Goal: Task Accomplishment & Management: Use online tool/utility

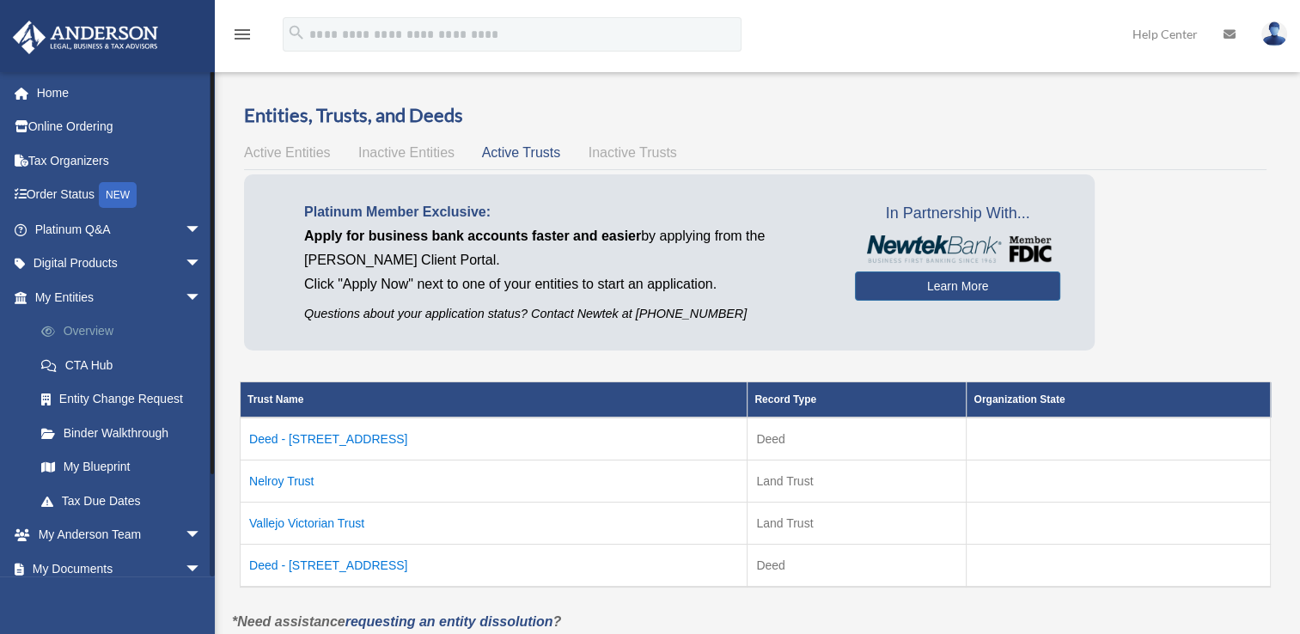
click at [90, 330] on link "Overview" at bounding box center [126, 331] width 204 height 34
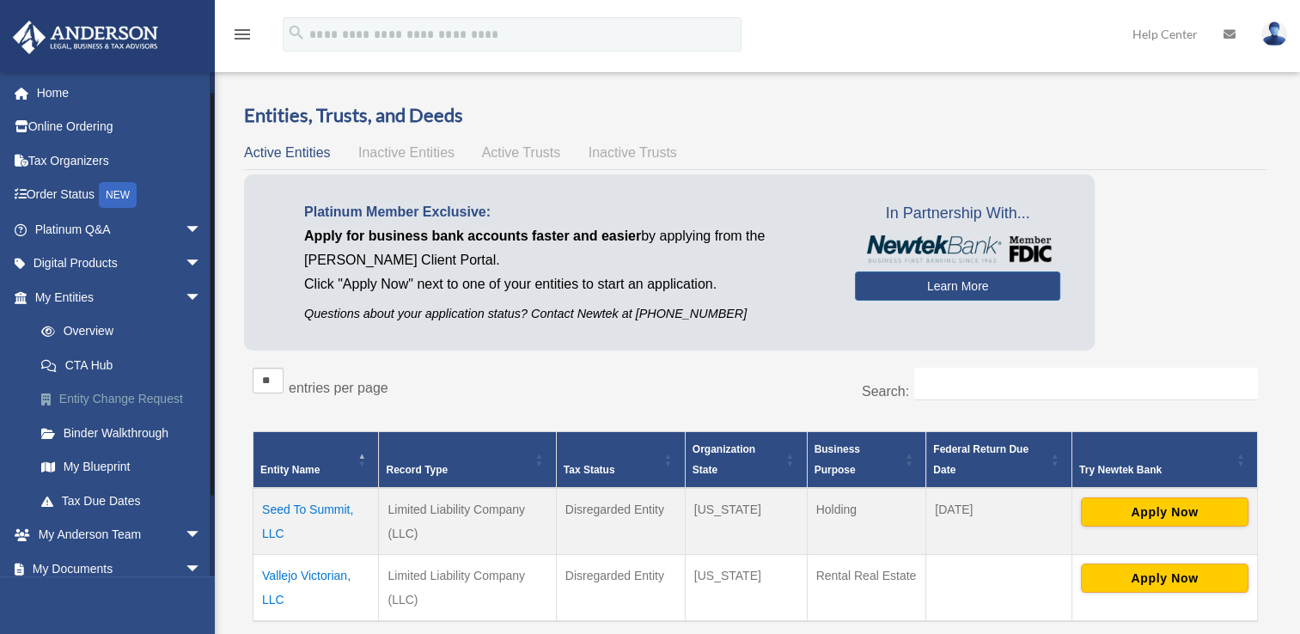
scroll to position [114, 0]
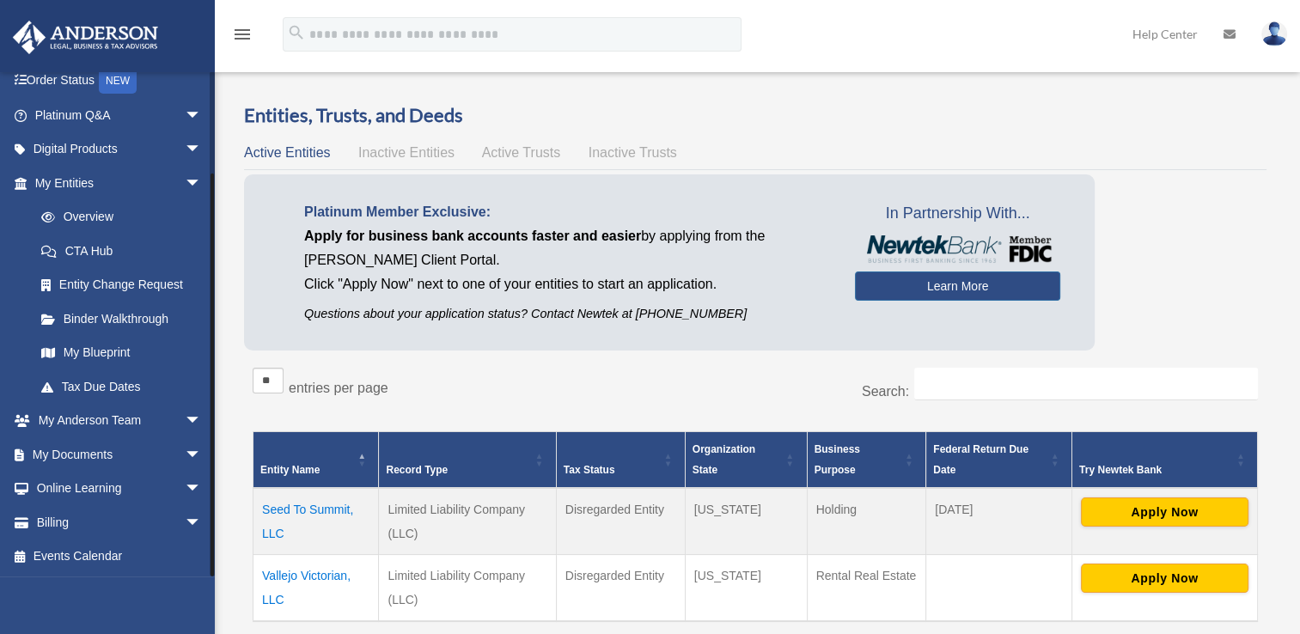
drag, startPoint x: 211, startPoint y: 160, endPoint x: 217, endPoint y: 337, distance: 177.0
click at [217, 337] on div "Overview sharon.umayam@gmail.com Sign Out sharon.umayam@gmail.com Home Online O…" at bounding box center [650, 408] width 1300 height 713
click at [185, 455] on span "arrow_drop_down" at bounding box center [202, 454] width 34 height 35
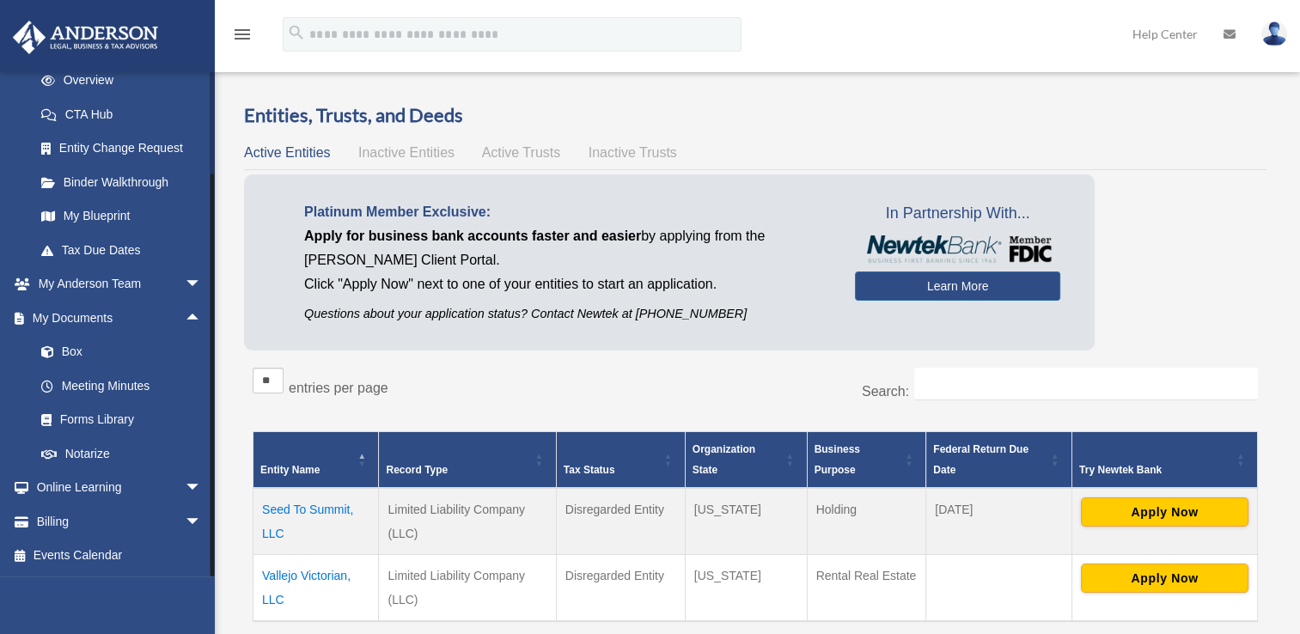
drag, startPoint x: 212, startPoint y: 448, endPoint x: 211, endPoint y: 491, distance: 43.0
click at [211, 491] on div at bounding box center [211, 374] width 3 height 403
click at [127, 459] on link "Notarize" at bounding box center [126, 453] width 204 height 34
